Goal: Ask a question

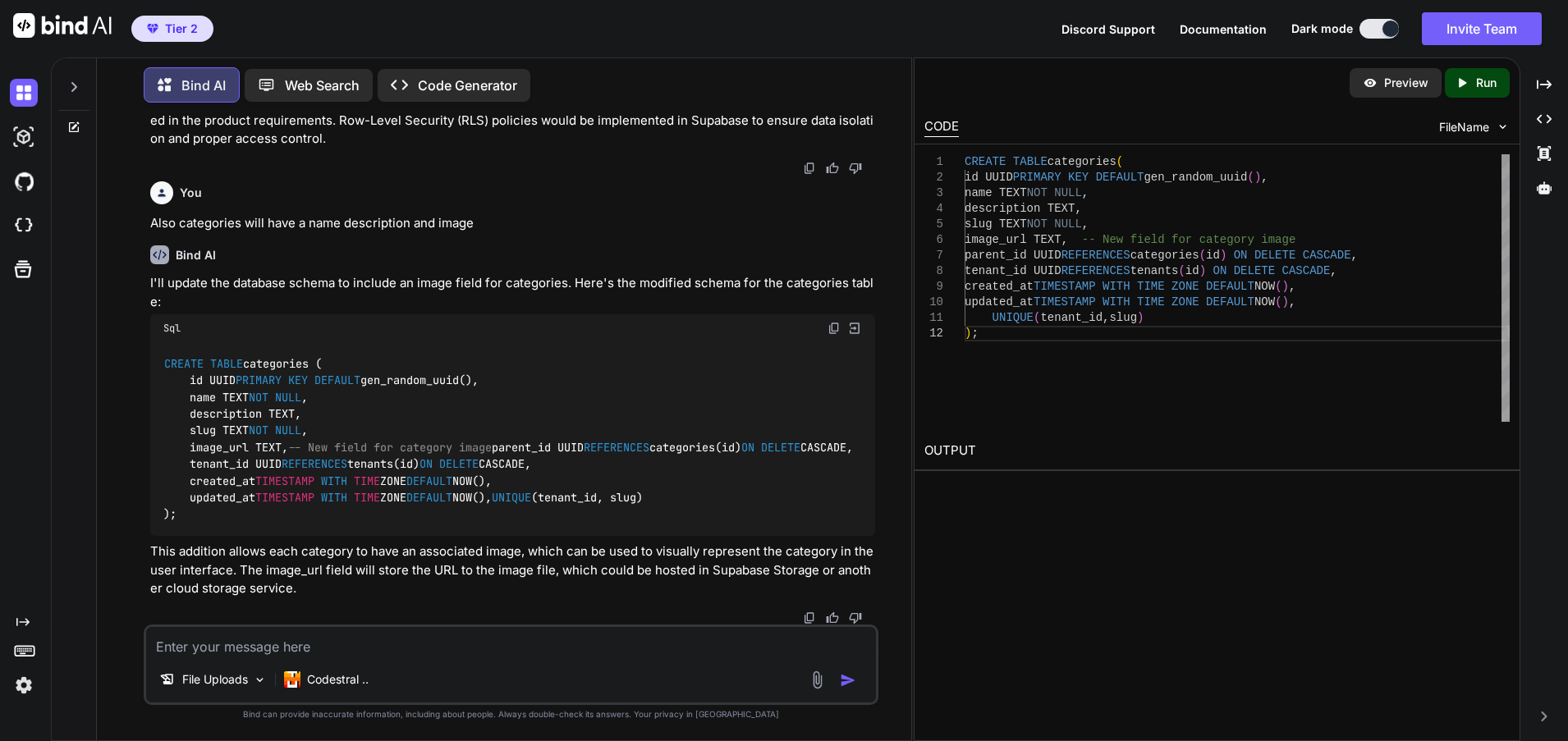
scroll to position [4291, 0]
click at [71, 83] on icon at bounding box center [73, 86] width 13 height 13
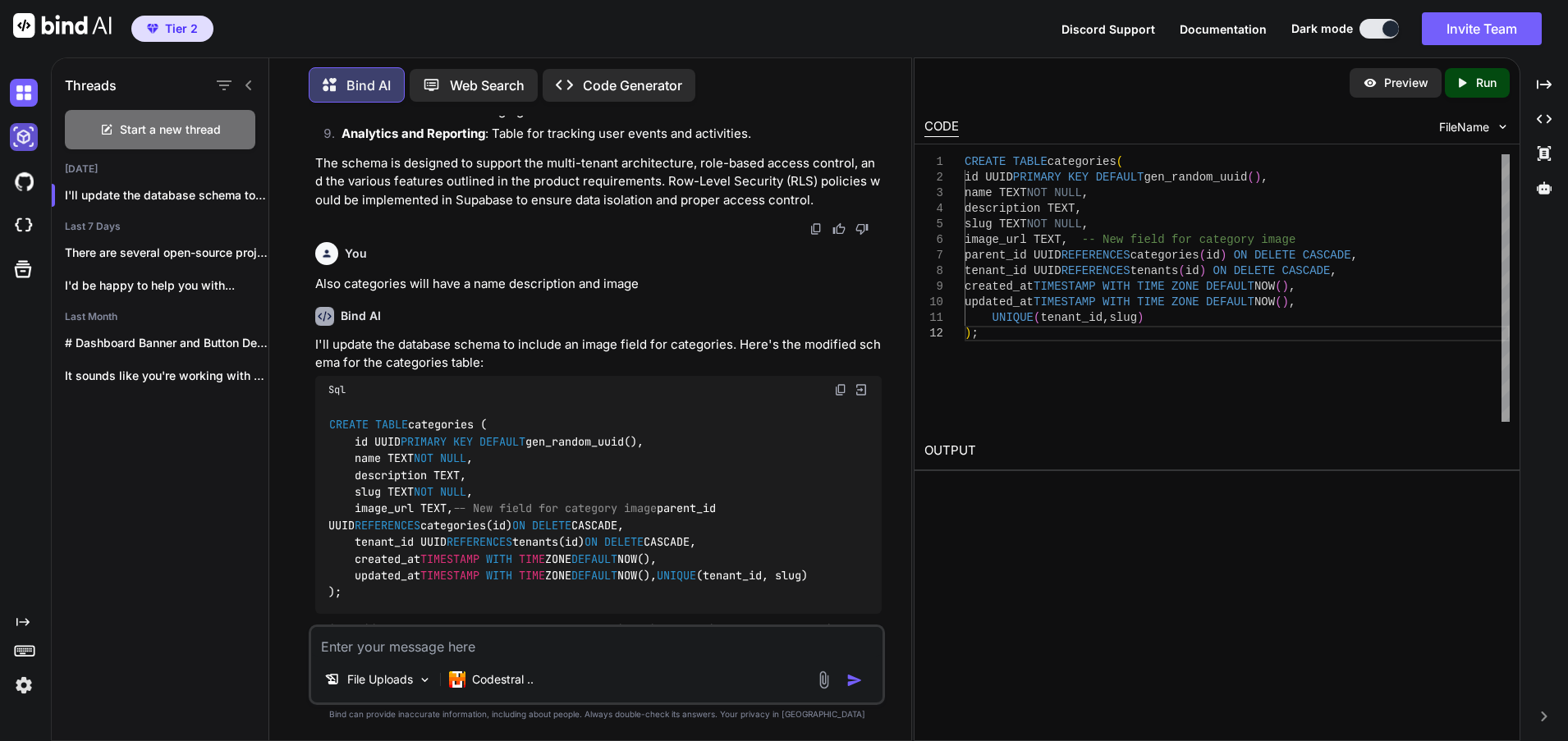
click at [26, 136] on img at bounding box center [24, 137] width 28 height 28
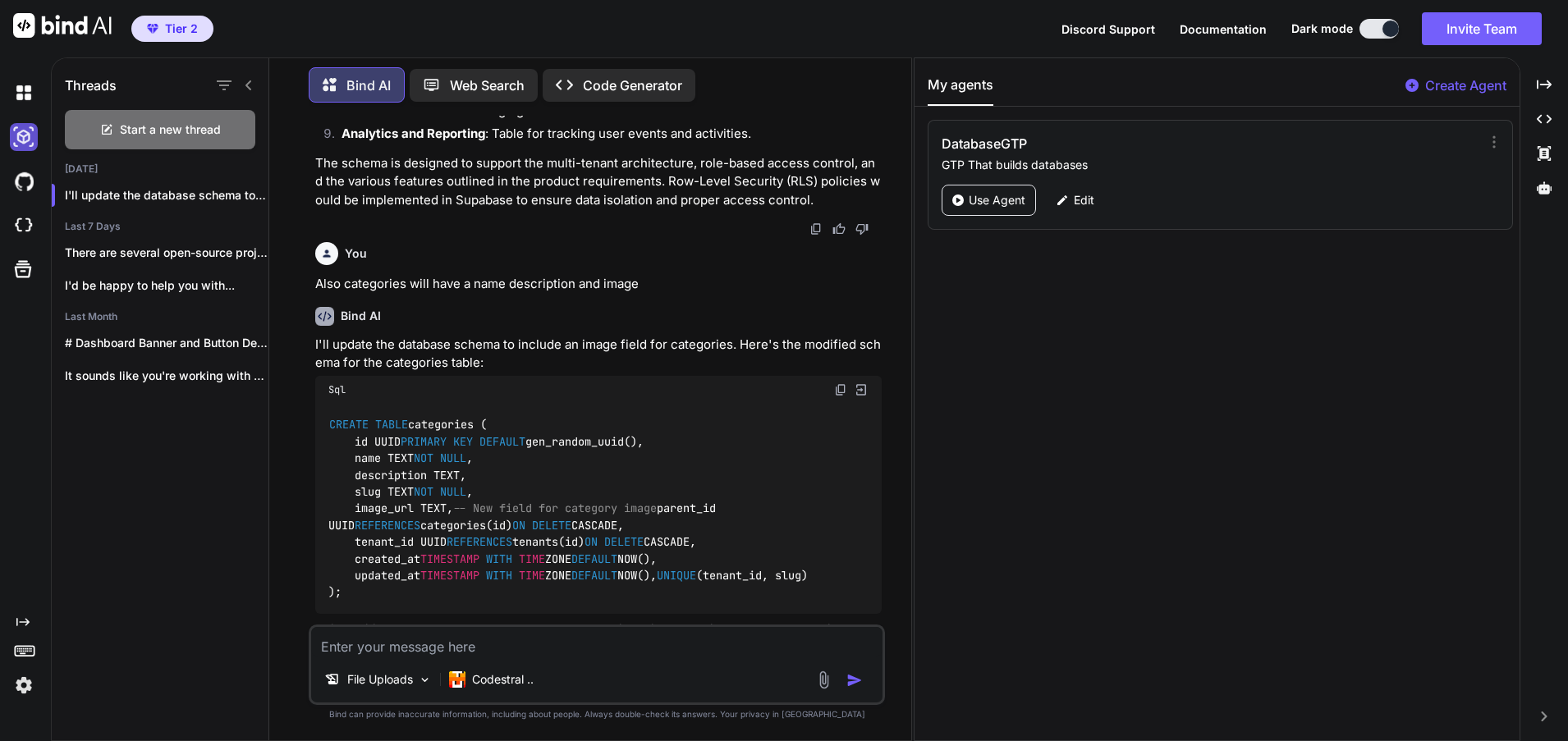
click at [26, 136] on img at bounding box center [24, 137] width 28 height 28
click at [23, 91] on img at bounding box center [24, 92] width 28 height 28
type textarea "x"
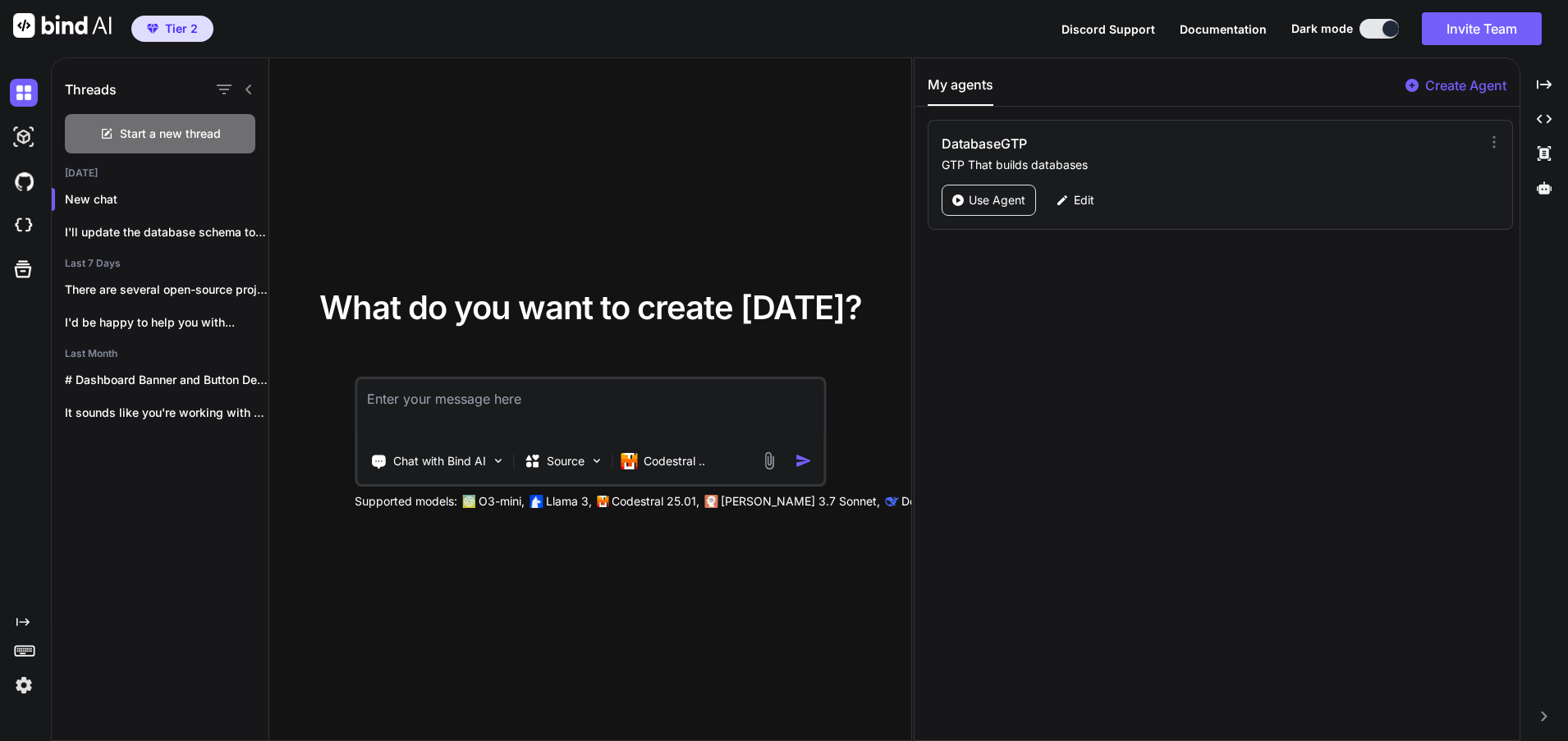
click at [448, 404] on textarea at bounding box center [590, 409] width 466 height 61
click at [688, 459] on p "Codestral .." at bounding box center [674, 461] width 62 height 17
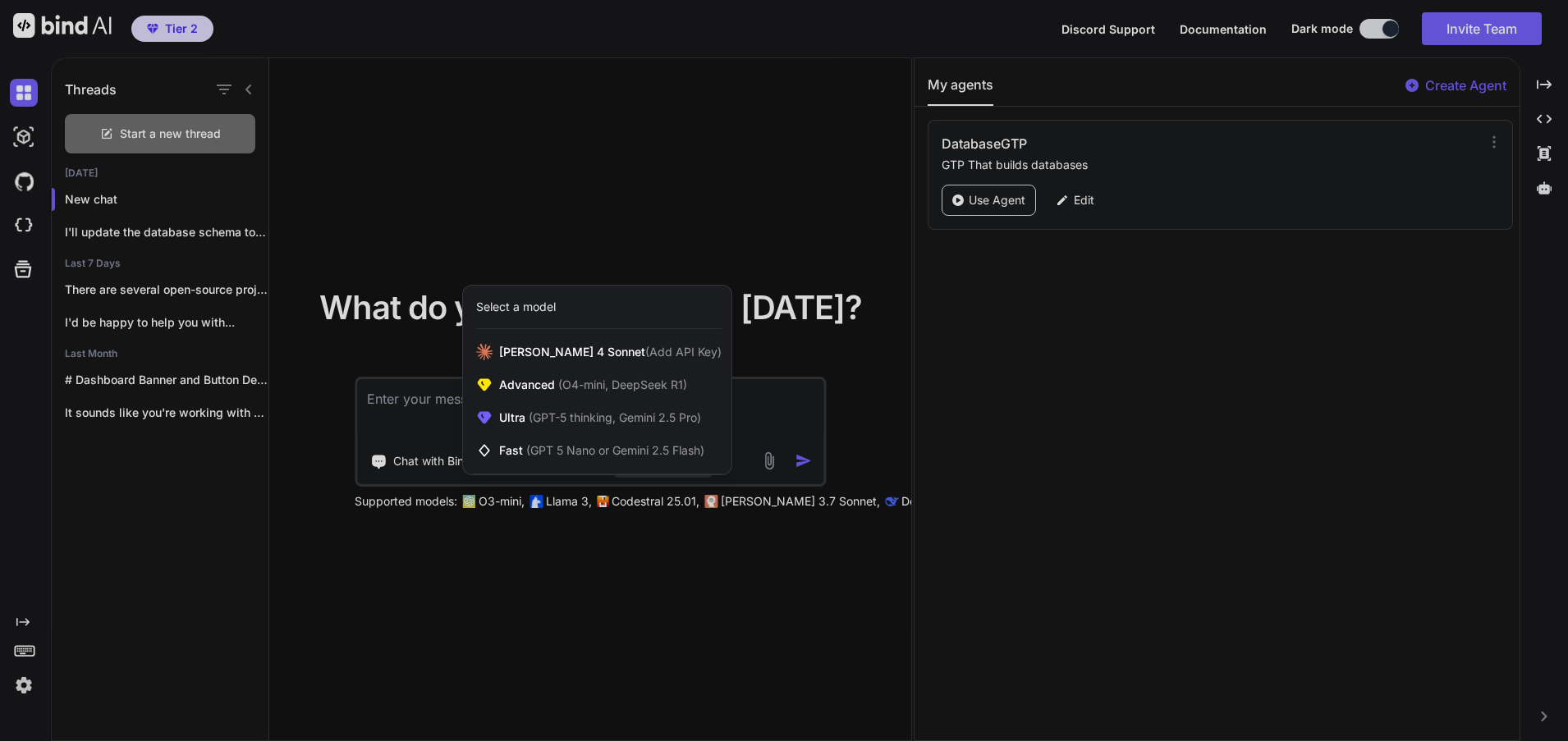
click at [839, 414] on div at bounding box center [784, 370] width 1568 height 741
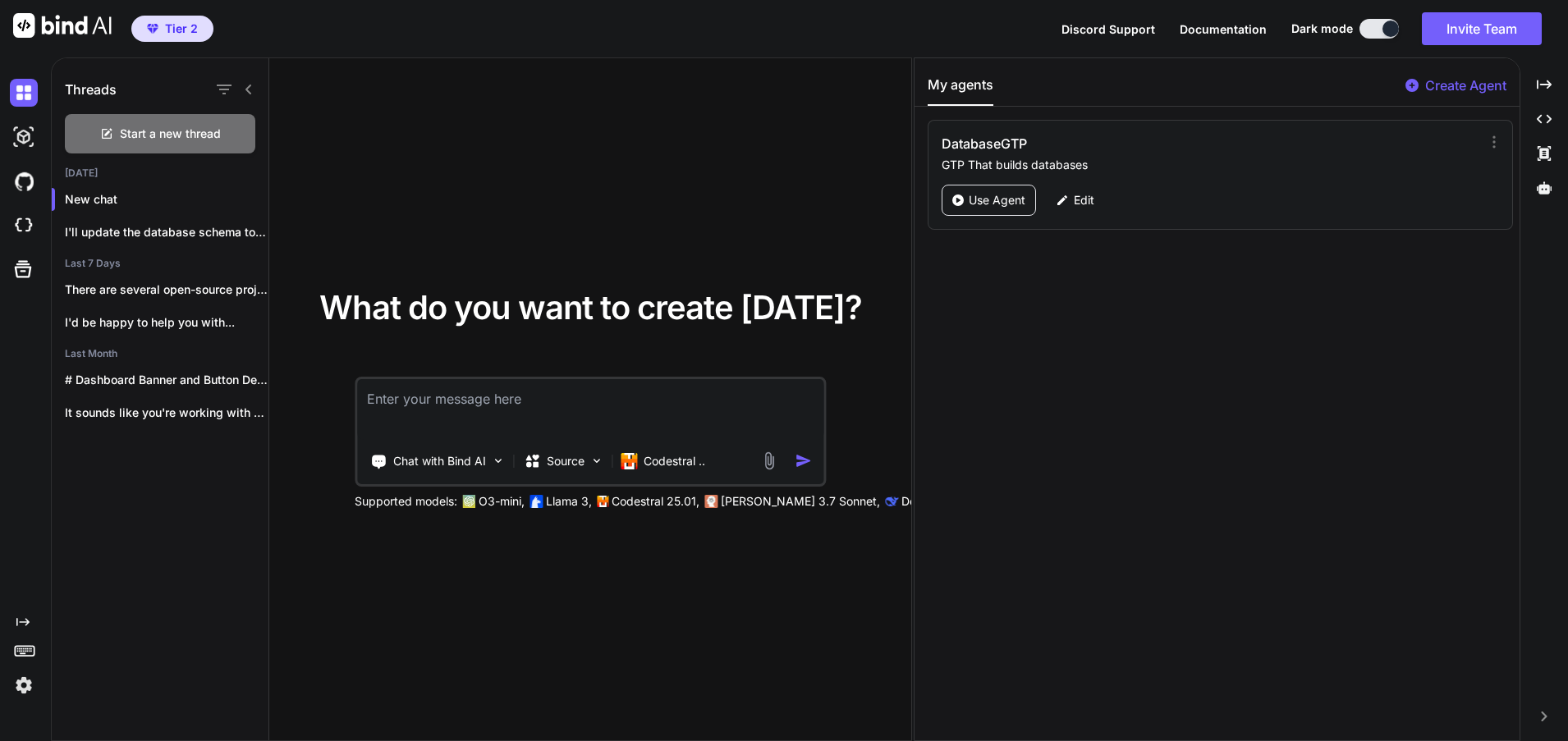
click at [442, 400] on textarea at bounding box center [590, 409] width 466 height 61
type textarea "For VS code give me a list of hotkeys for the terminal light stop the server"
click at [803, 467] on img "button" at bounding box center [803, 461] width 17 height 17
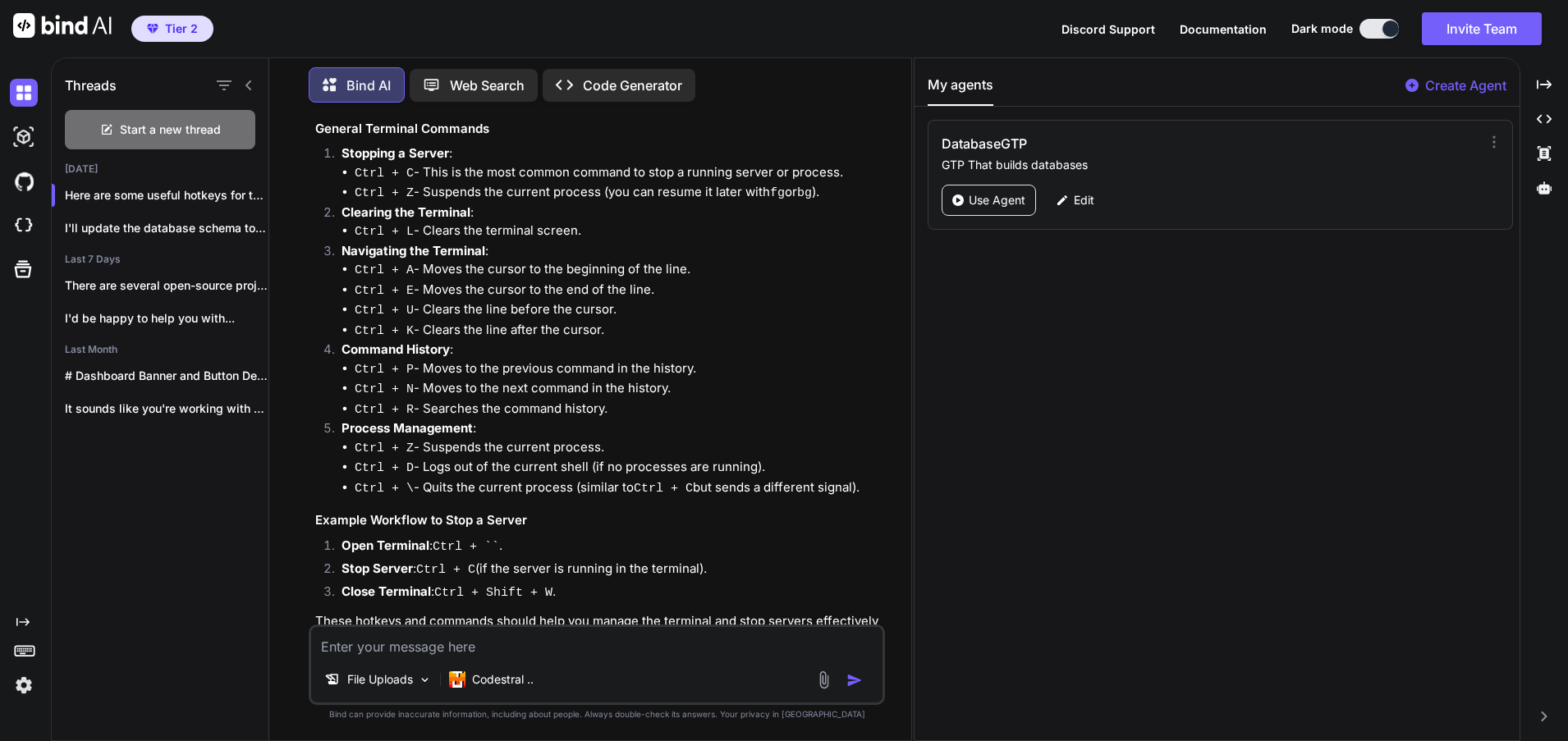
scroll to position [494, 0]
